Goal: Use online tool/utility: Utilize a website feature to perform a specific function

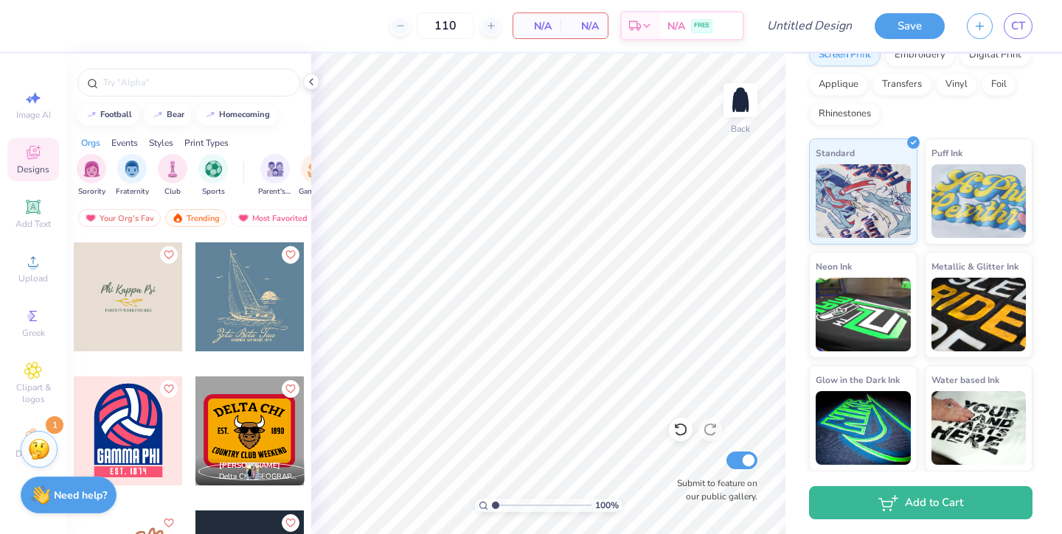
scroll to position [11544, 0]
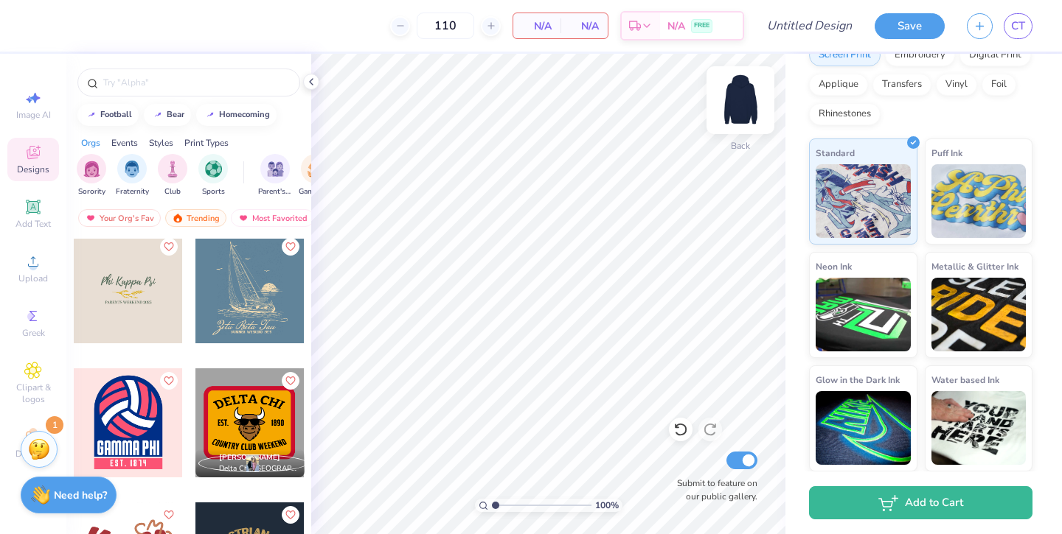
click at [736, 100] on img at bounding box center [740, 100] width 59 height 59
click at [255, 299] on div at bounding box center [249, 288] width 109 height 109
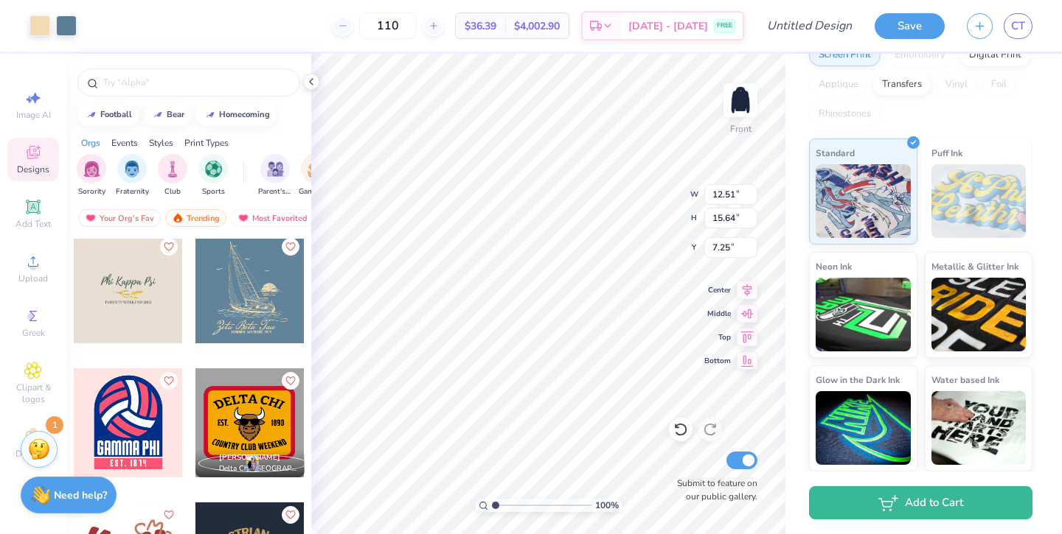
type input "12.51"
type input "15.64"
type input "6.00"
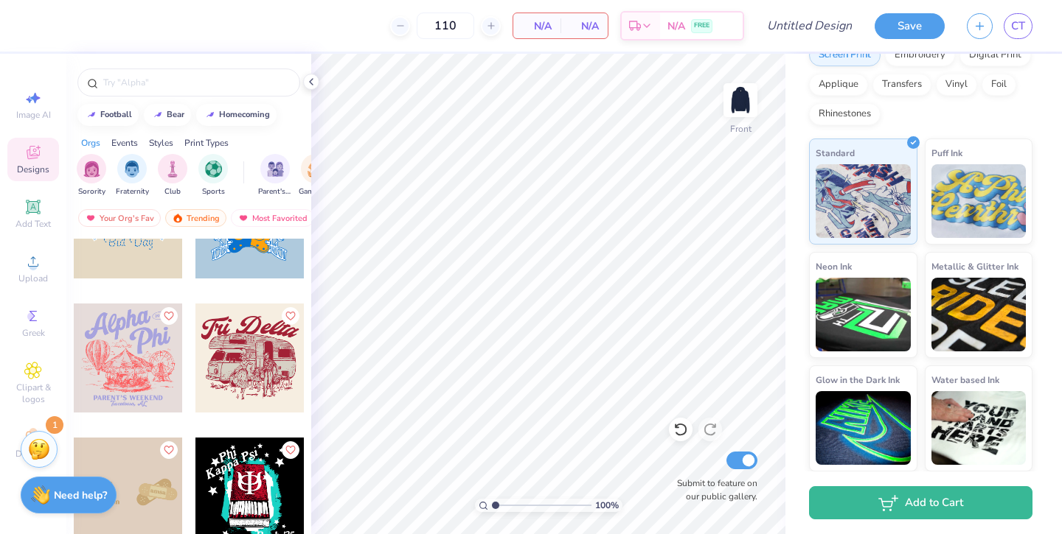
scroll to position [13634, 0]
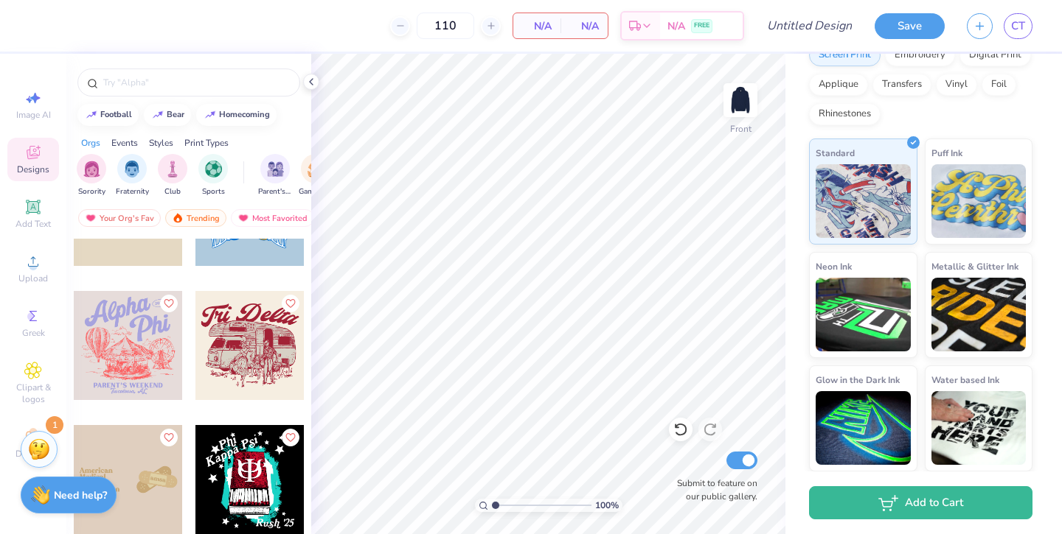
click at [169, 379] on div at bounding box center [128, 345] width 109 height 109
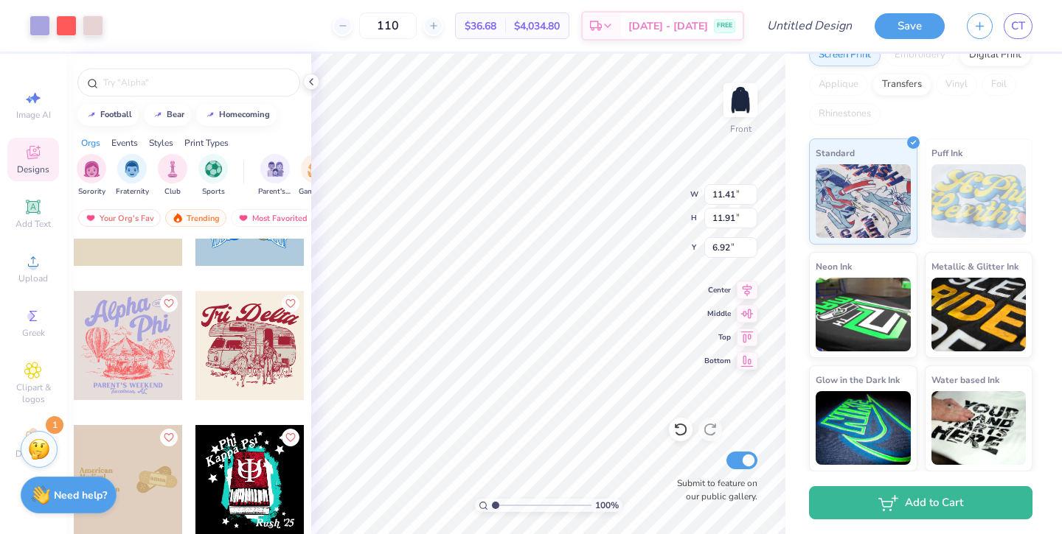
type input "6.92"
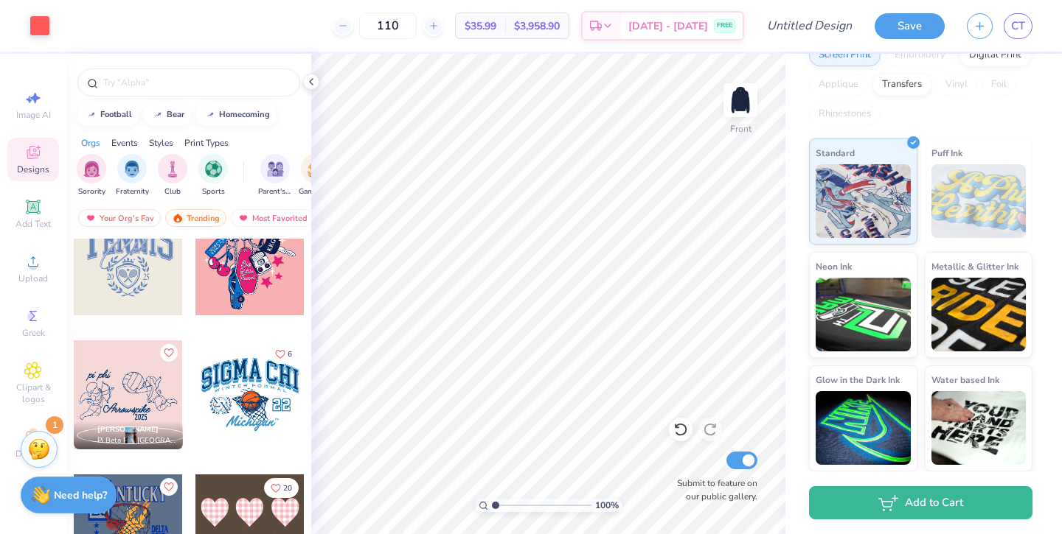
scroll to position [14958, 0]
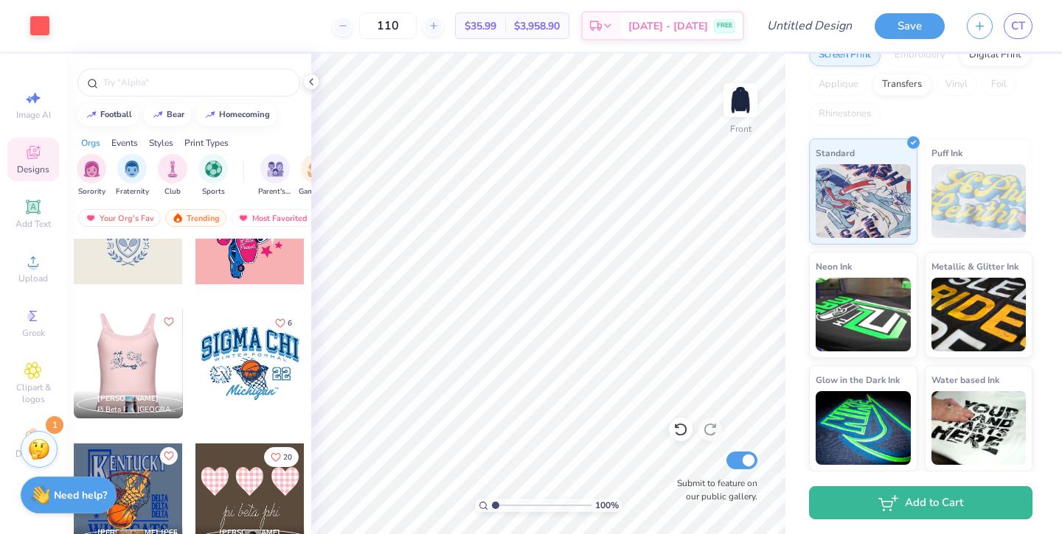
click at [134, 368] on div at bounding box center [128, 364] width 327 height 109
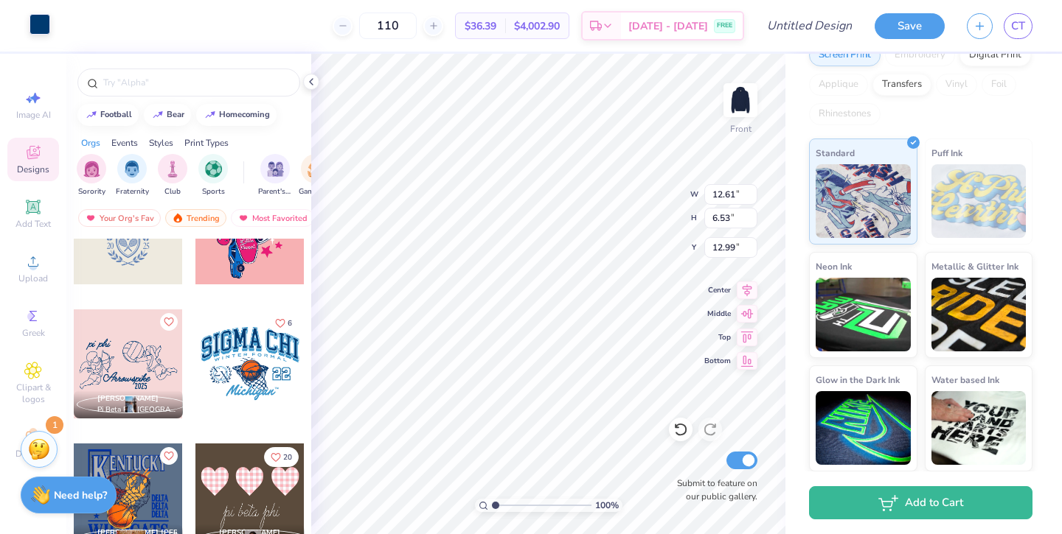
click at [42, 29] on div at bounding box center [39, 24] width 21 height 21
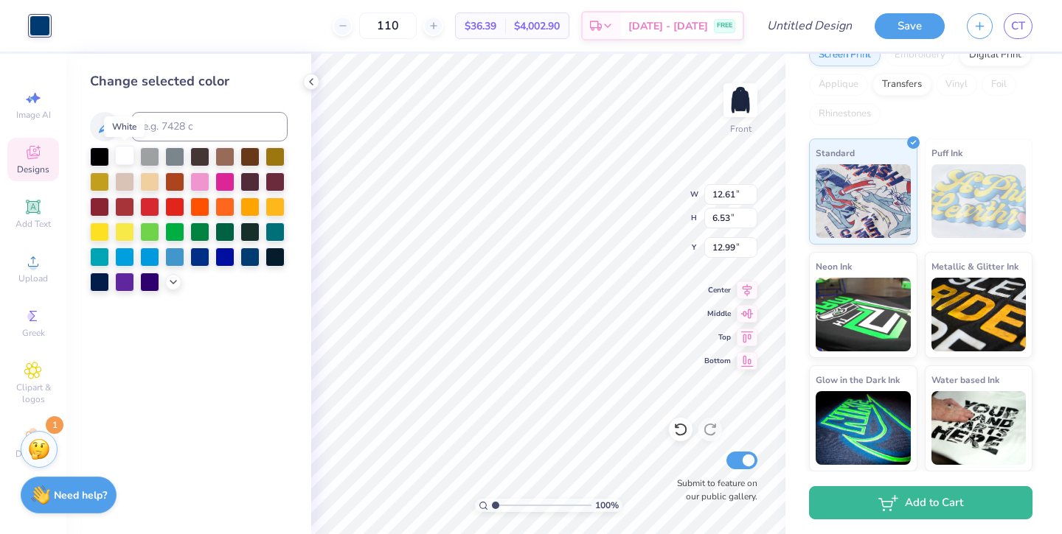
click at [122, 159] on div at bounding box center [124, 155] width 19 height 19
click at [315, 82] on icon at bounding box center [311, 82] width 12 height 12
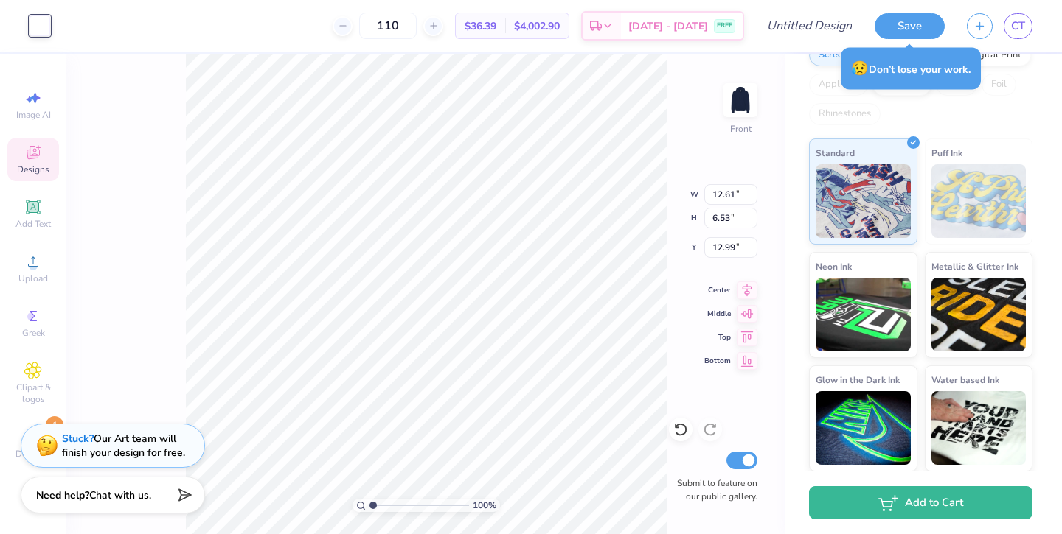
click at [39, 167] on span "Designs" at bounding box center [33, 170] width 32 height 12
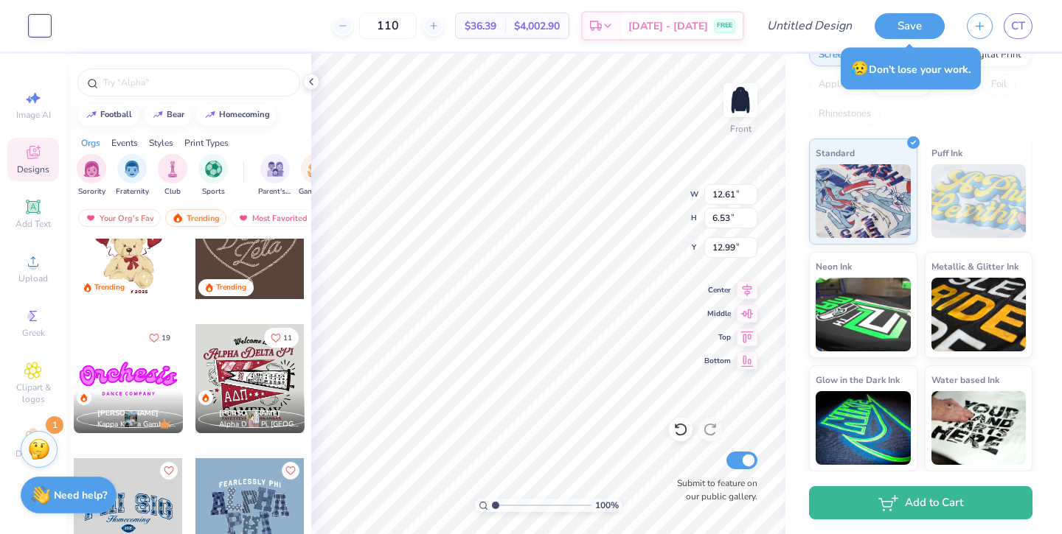
scroll to position [1918, 0]
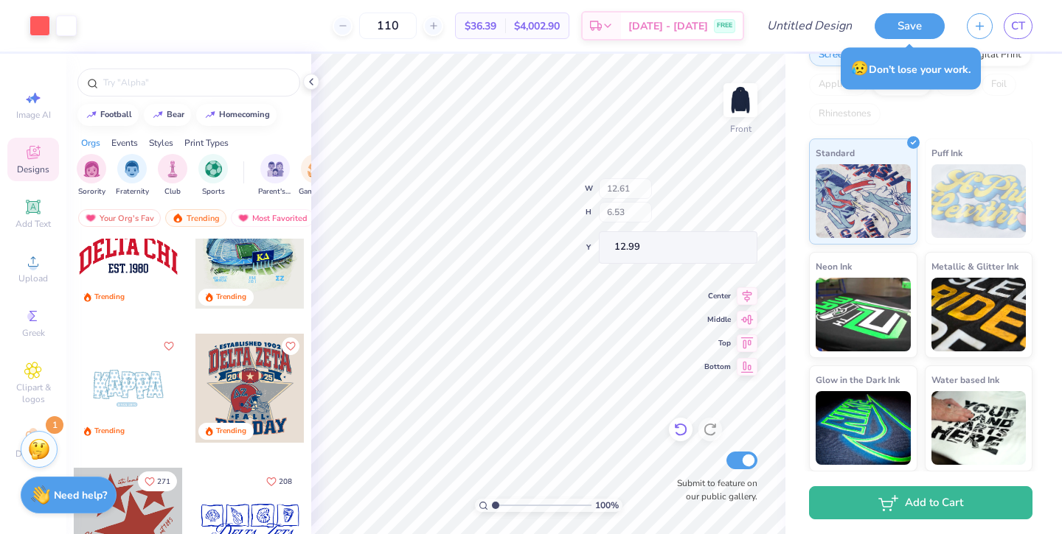
click at [681, 418] on div "100 % Front W 12.61 H 6.53 Y 12.99 Center Middle Top Bottom Submit to feature o…" at bounding box center [548, 294] width 474 height 481
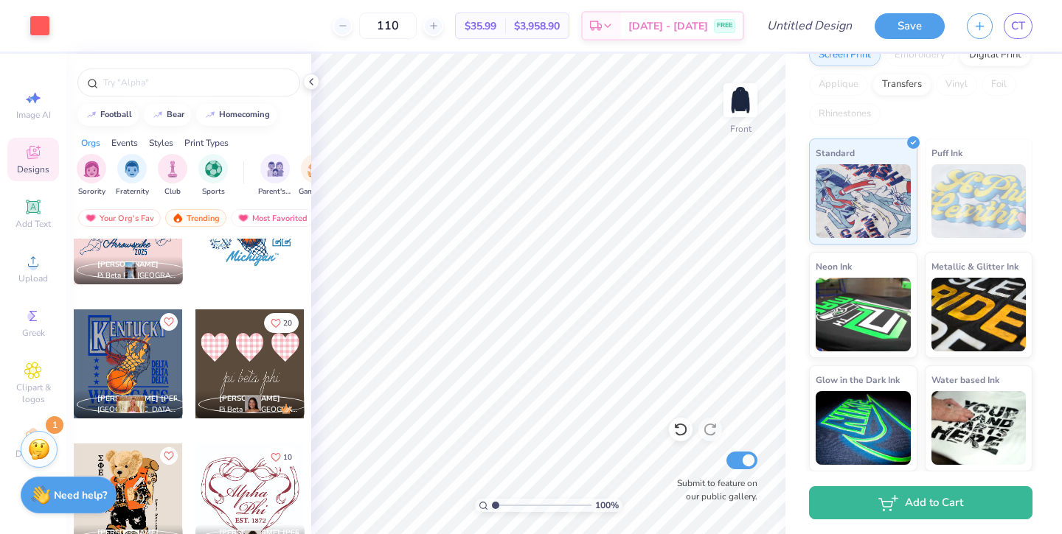
scroll to position [15167, 0]
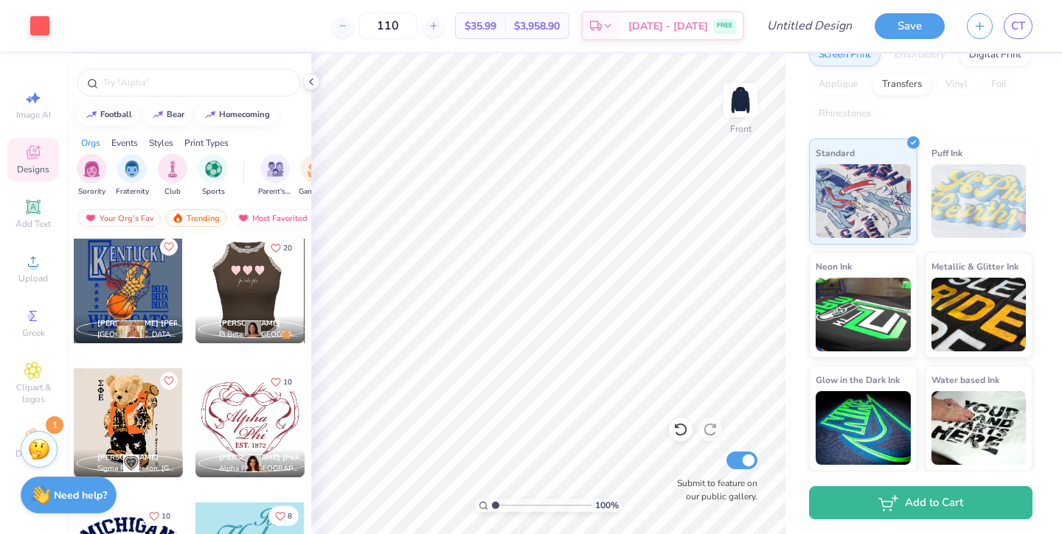
click at [285, 301] on div at bounding box center [249, 288] width 109 height 109
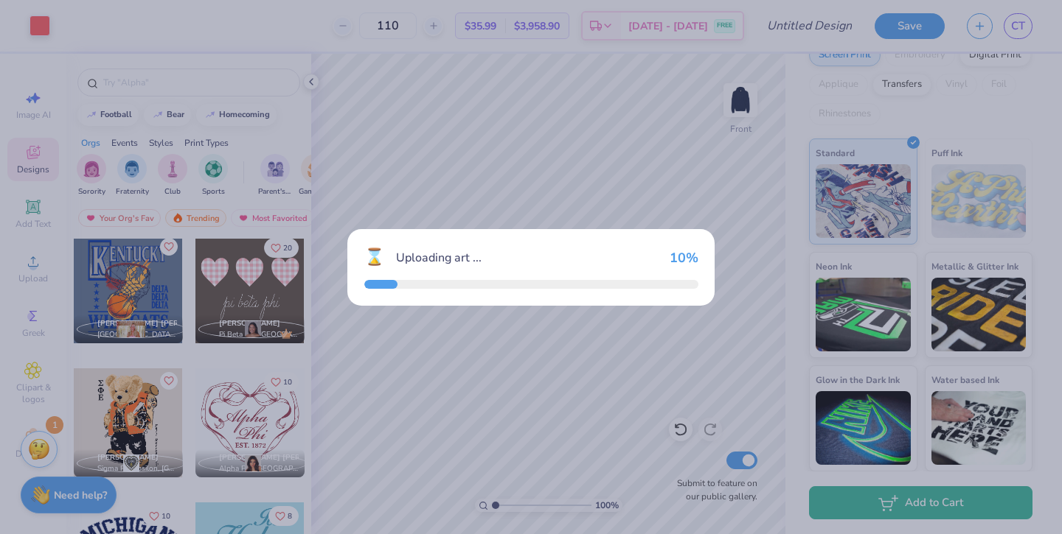
click at [278, 247] on div "⌛ Uploading art ... 10 %" at bounding box center [531, 267] width 1062 height 534
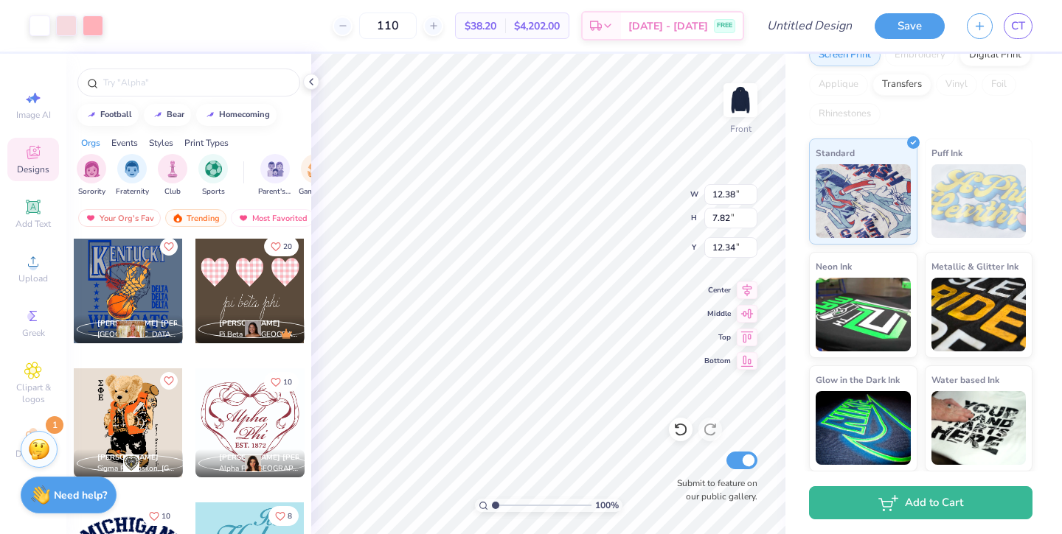
click at [273, 245] on icon "Like" at bounding box center [276, 247] width 10 height 10
type input "7.83"
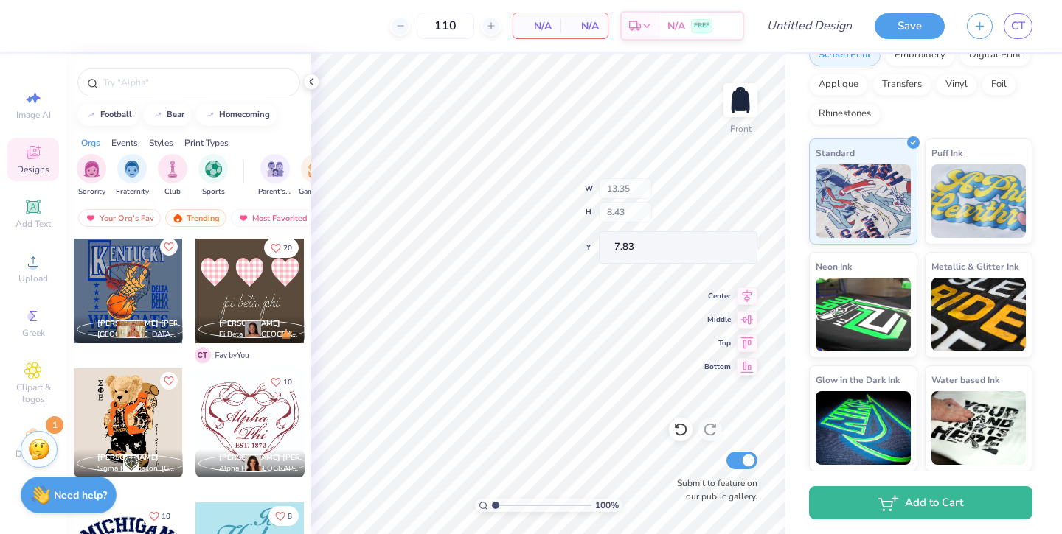
type input "13.35"
type input "8.43"
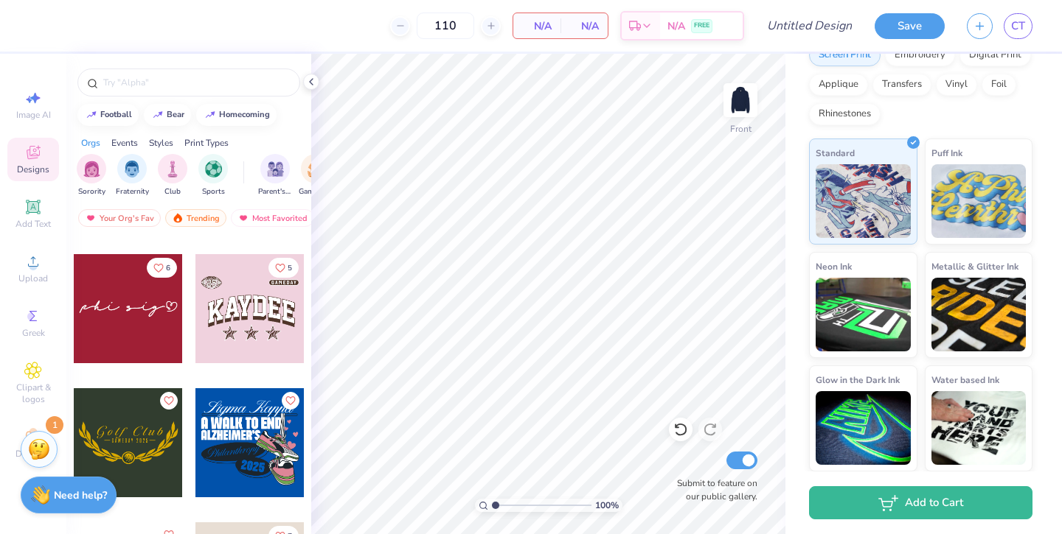
scroll to position [26220, 0]
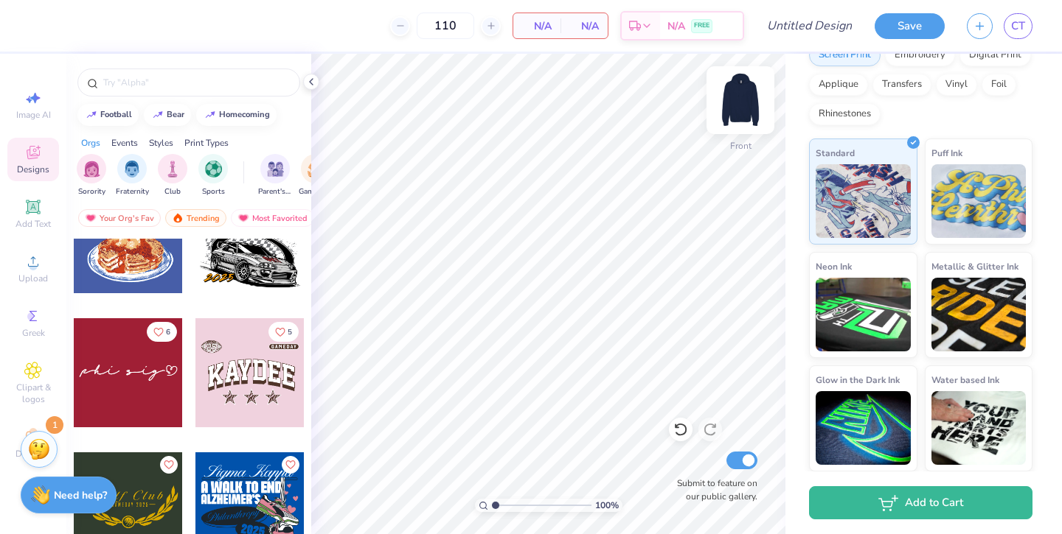
click at [746, 99] on img at bounding box center [740, 100] width 59 height 59
click at [114, 358] on div at bounding box center [128, 372] width 109 height 109
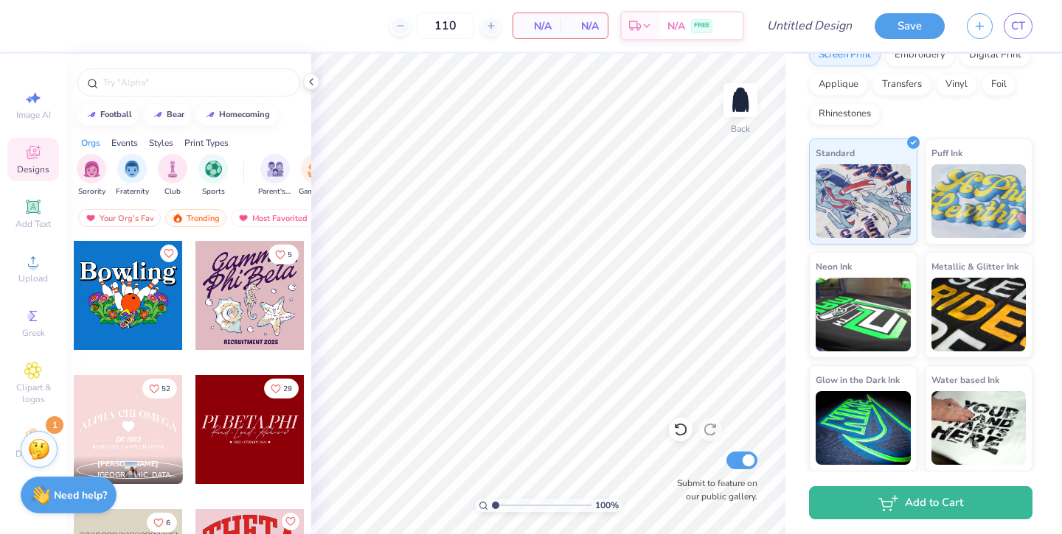
scroll to position [33134, 0]
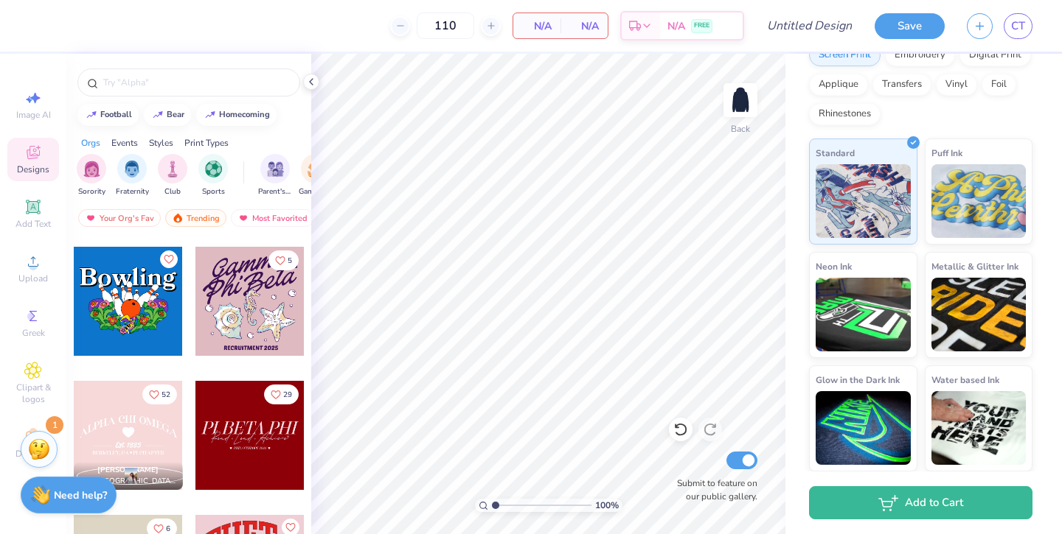
click at [282, 445] on div at bounding box center [249, 435] width 109 height 109
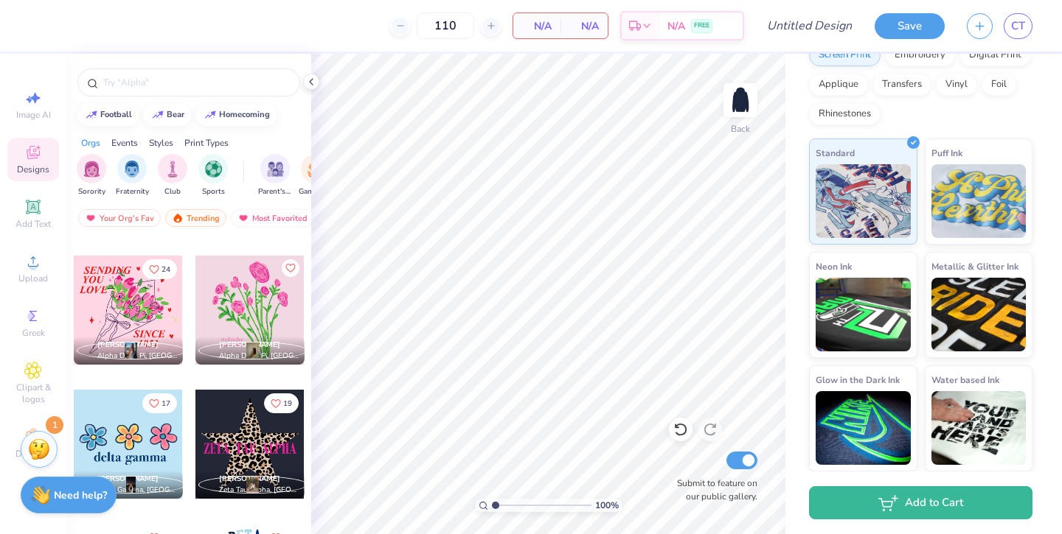
scroll to position [36079, 0]
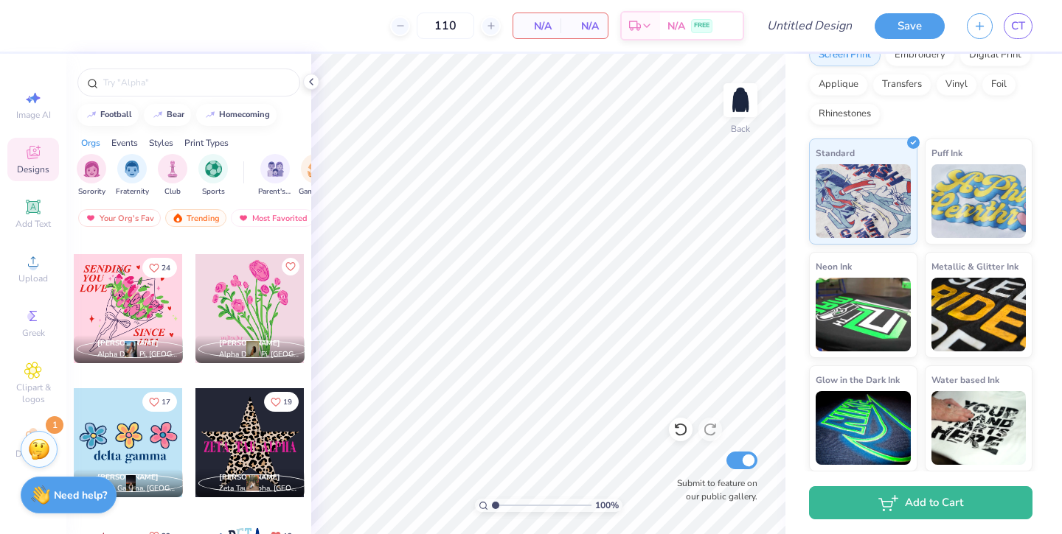
click at [116, 308] on div at bounding box center [128, 308] width 109 height 109
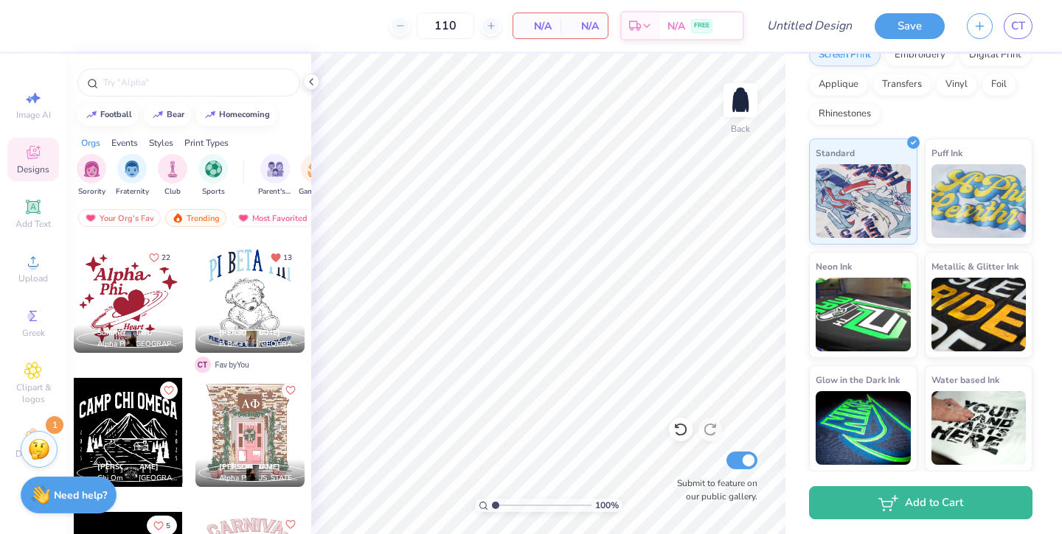
scroll to position [36353, 0]
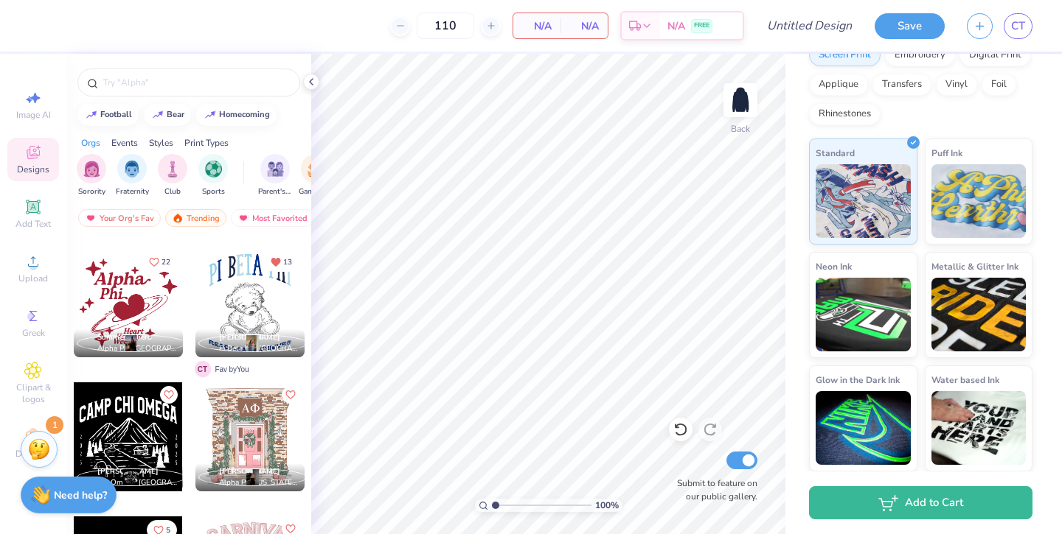
click at [243, 296] on div at bounding box center [249, 302] width 109 height 109
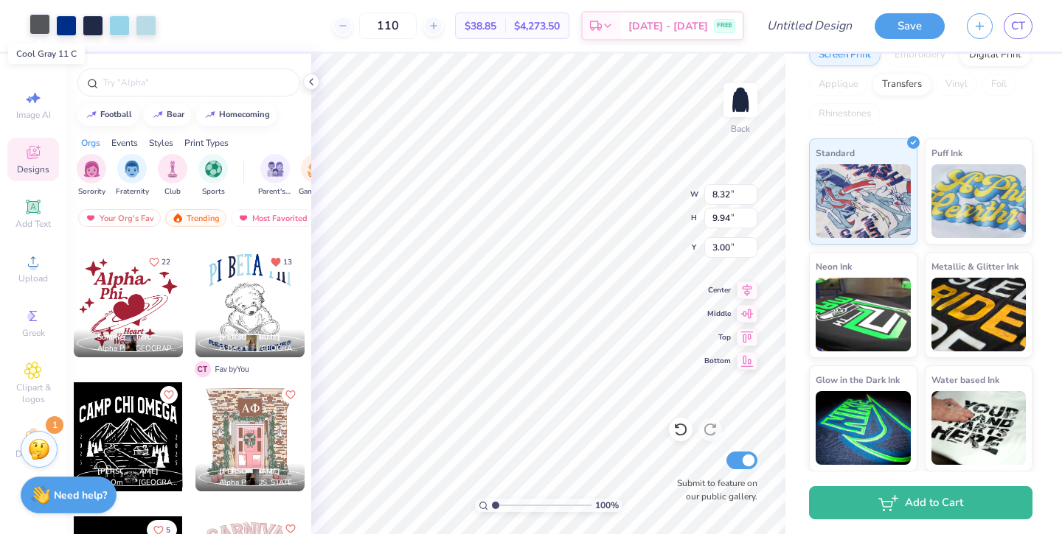
click at [41, 22] on div at bounding box center [39, 24] width 21 height 21
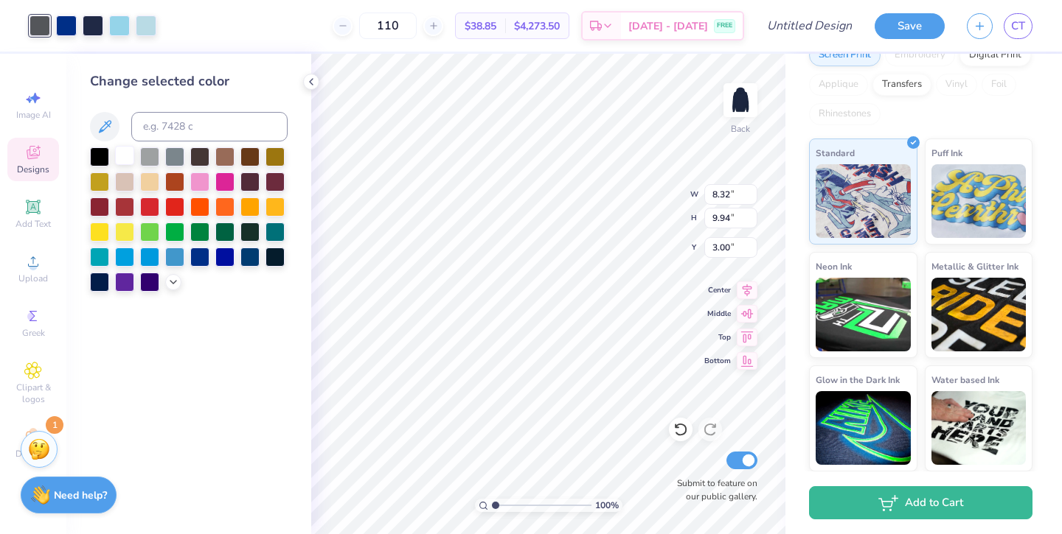
click at [125, 147] on div at bounding box center [124, 155] width 19 height 19
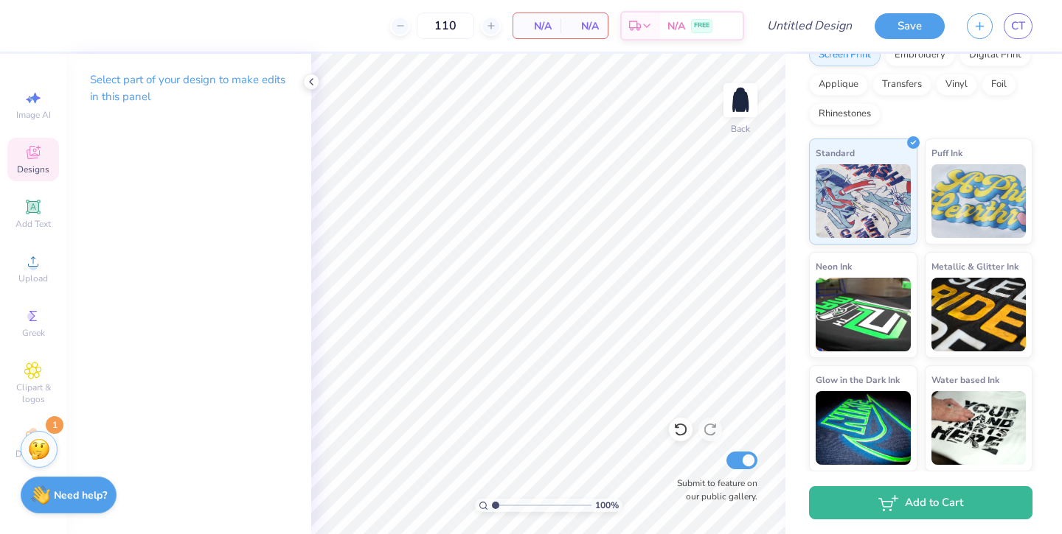
click at [20, 160] on div "Designs" at bounding box center [33, 159] width 52 height 43
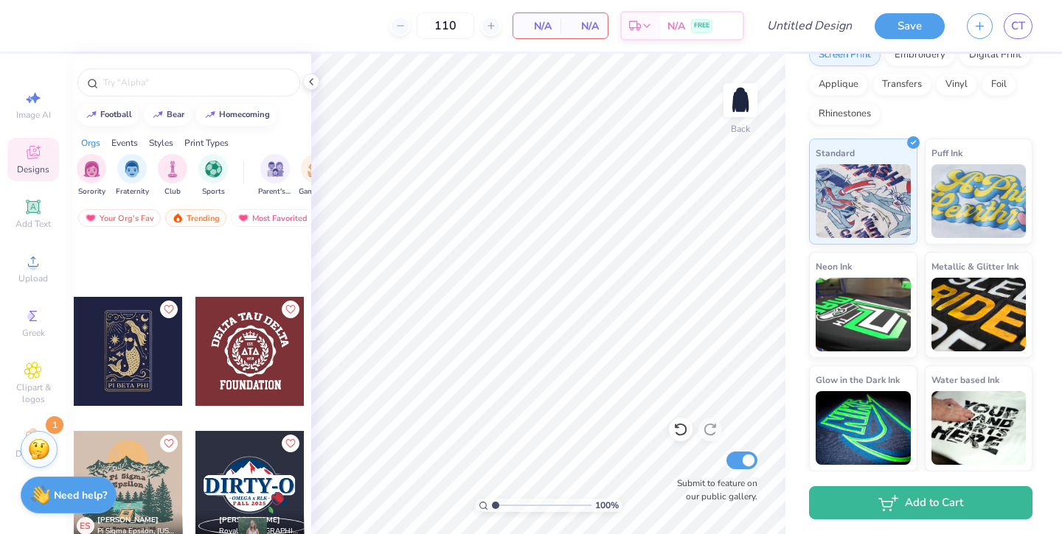
scroll to position [52963, 0]
